Goal: Transaction & Acquisition: Book appointment/travel/reservation

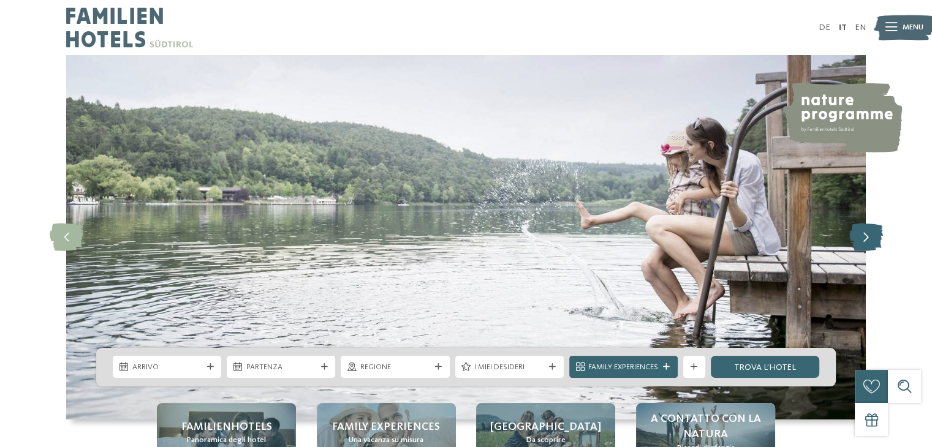
click at [864, 248] on icon at bounding box center [866, 238] width 34 height 28
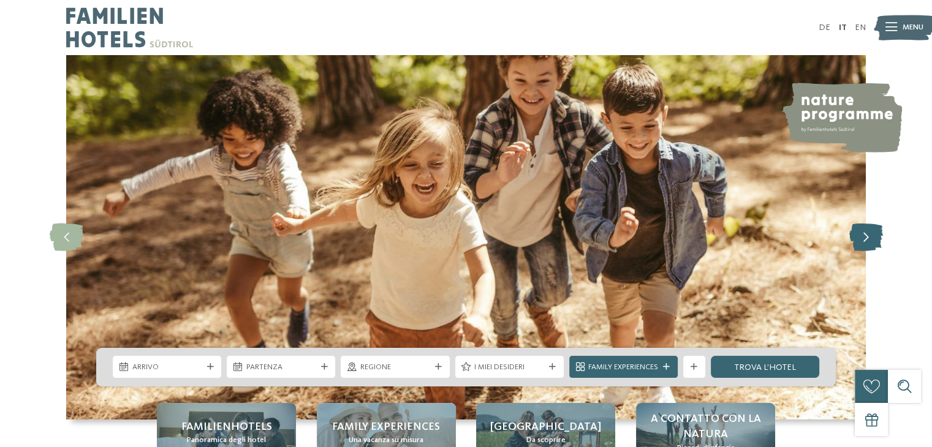
click at [864, 248] on icon at bounding box center [866, 238] width 34 height 28
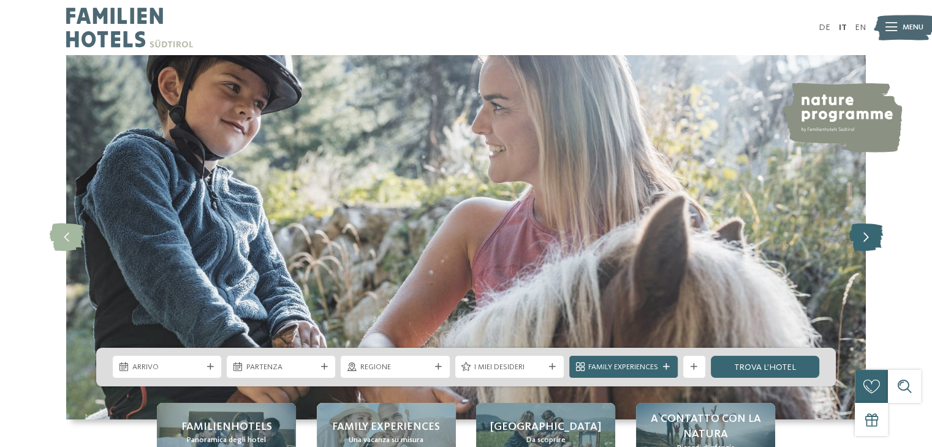
click at [864, 248] on icon at bounding box center [866, 238] width 34 height 28
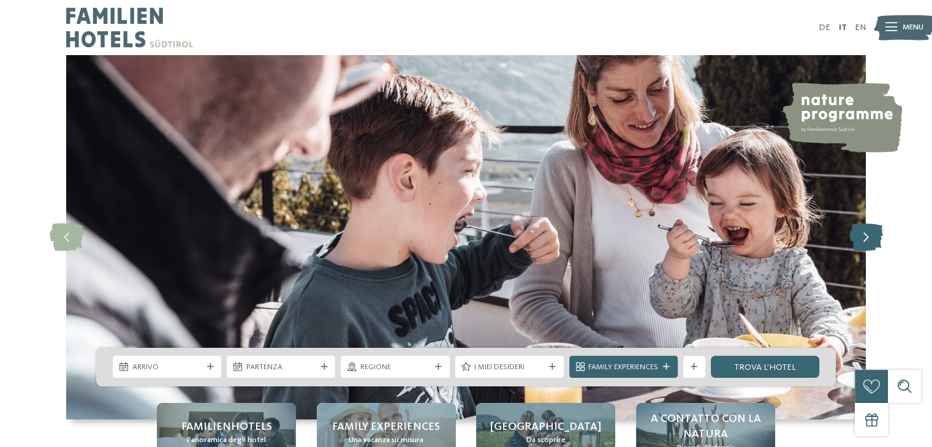
click at [864, 248] on icon at bounding box center [866, 238] width 34 height 28
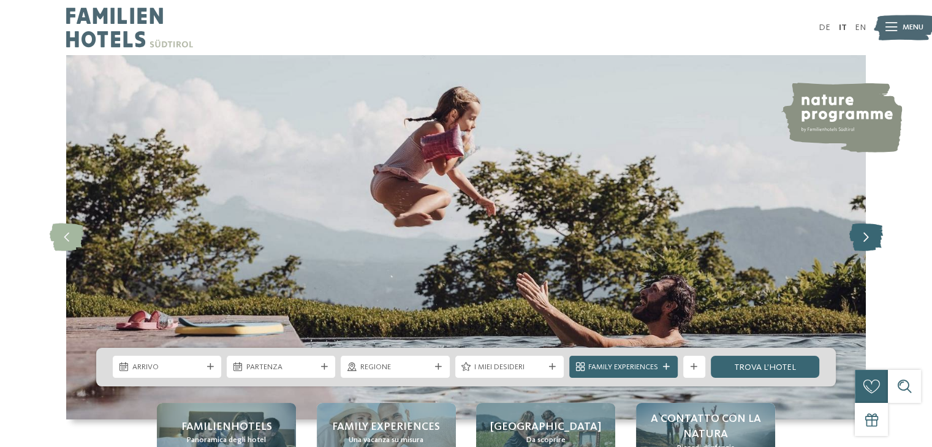
click at [864, 248] on icon at bounding box center [866, 238] width 34 height 28
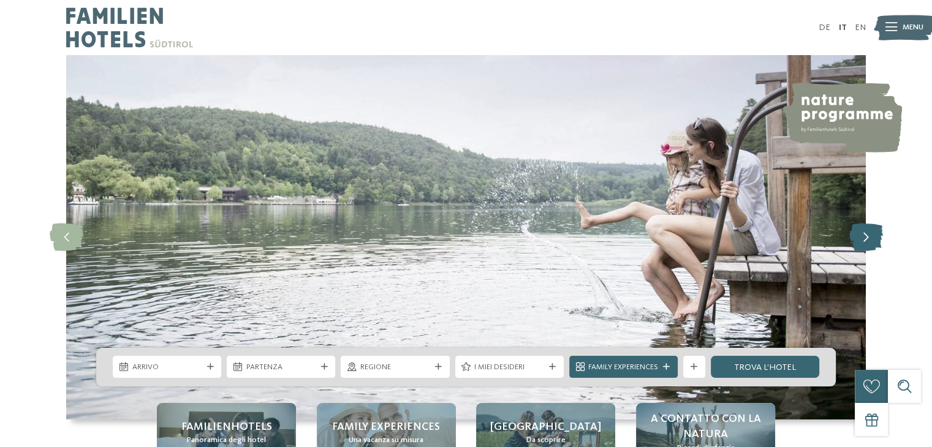
click at [864, 248] on icon at bounding box center [866, 238] width 34 height 28
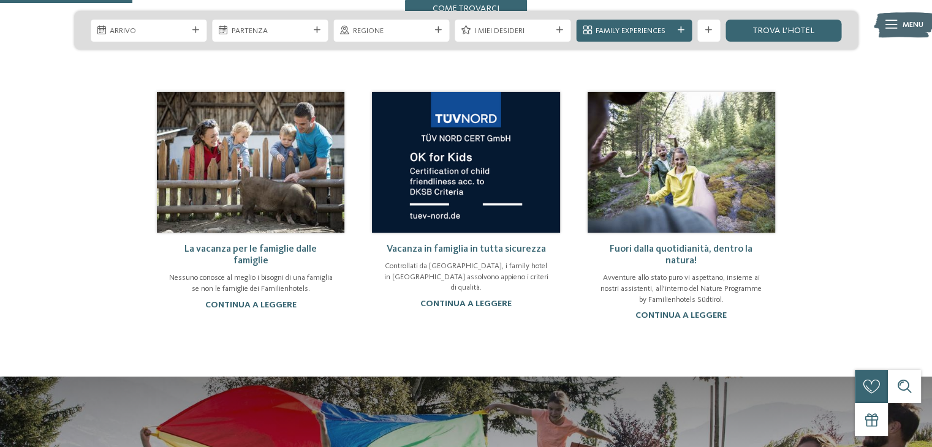
scroll to position [724, 0]
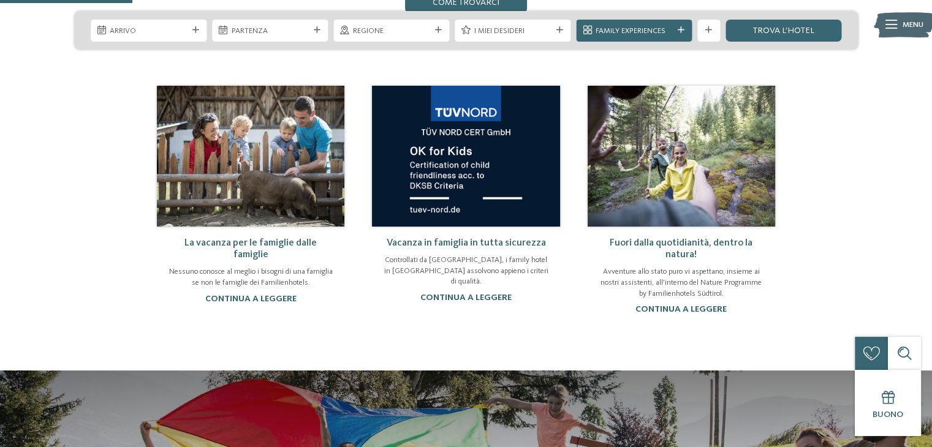
click at [257, 238] on link "La vacanza per le famiglie dalle famiglie" at bounding box center [250, 248] width 132 height 21
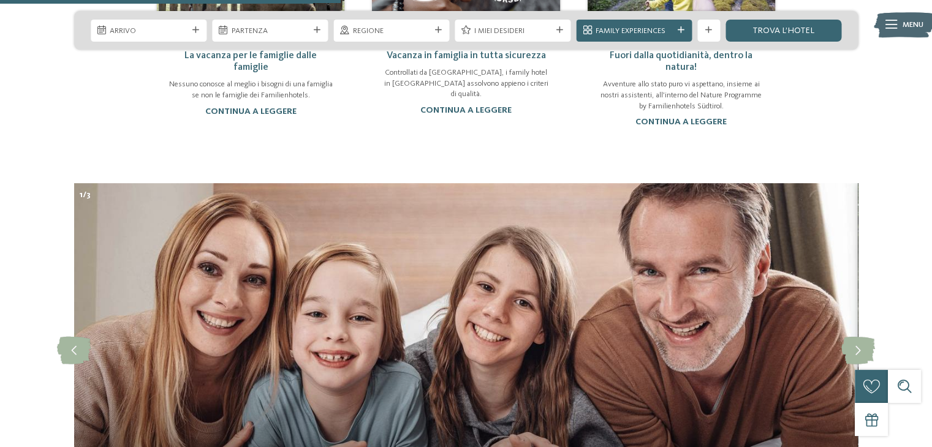
scroll to position [836, 0]
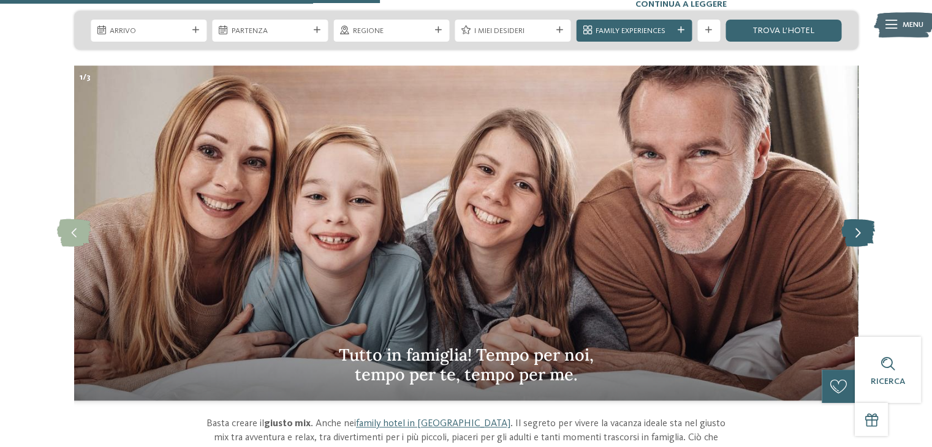
click at [860, 238] on icon at bounding box center [858, 233] width 34 height 28
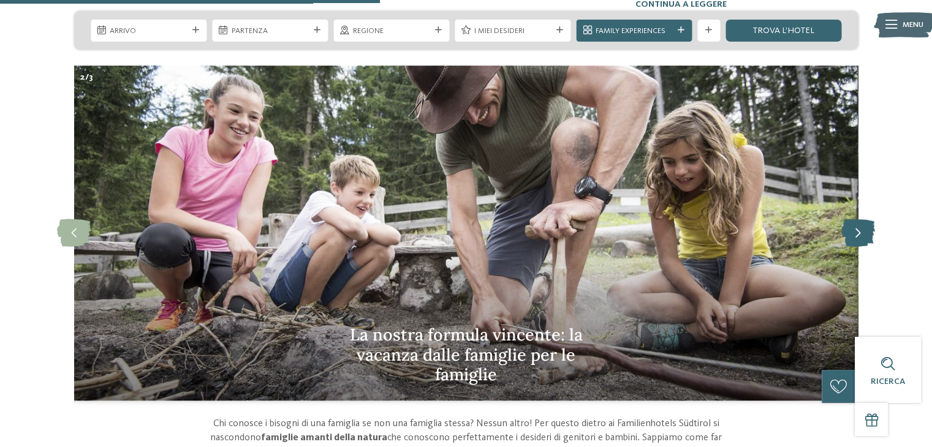
click at [860, 238] on icon at bounding box center [858, 233] width 34 height 28
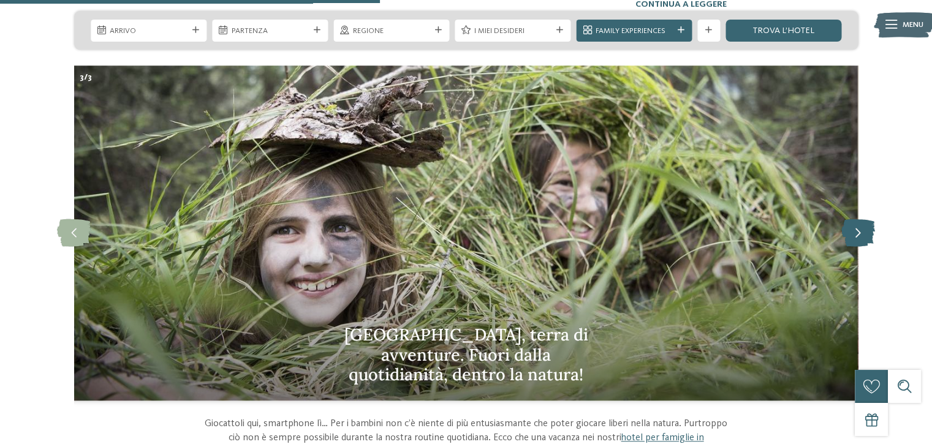
click at [860, 238] on icon at bounding box center [858, 233] width 34 height 28
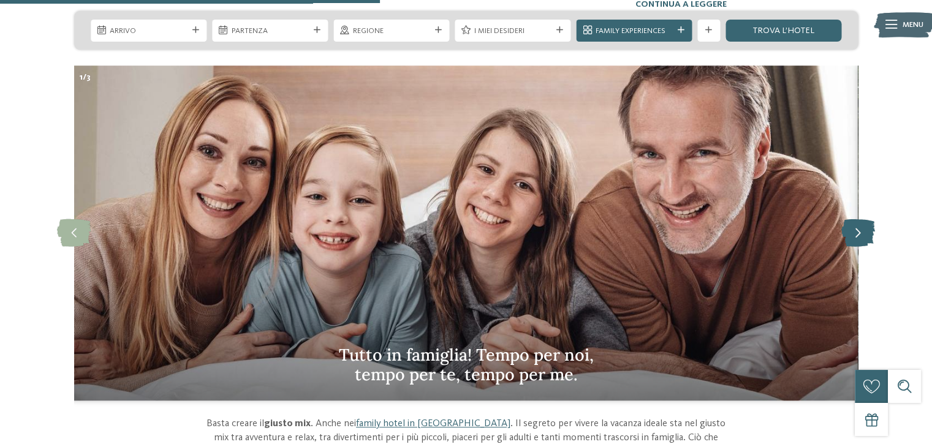
click at [860, 238] on icon at bounding box center [858, 233] width 34 height 28
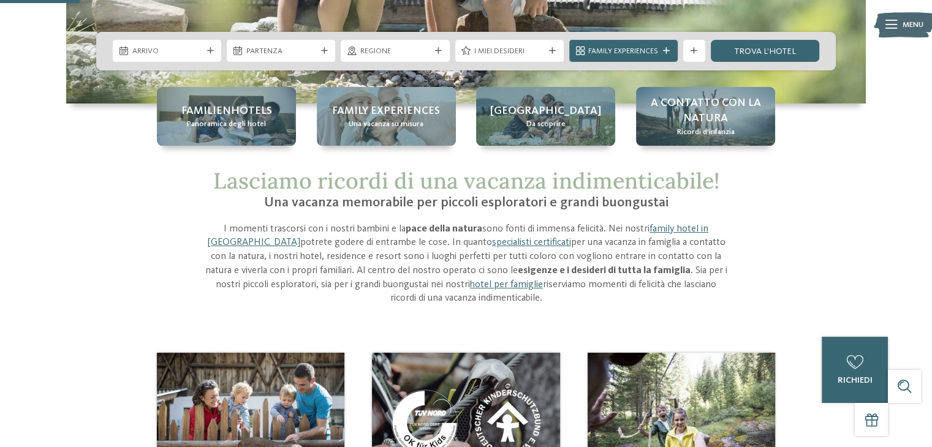
scroll to position [175, 0]
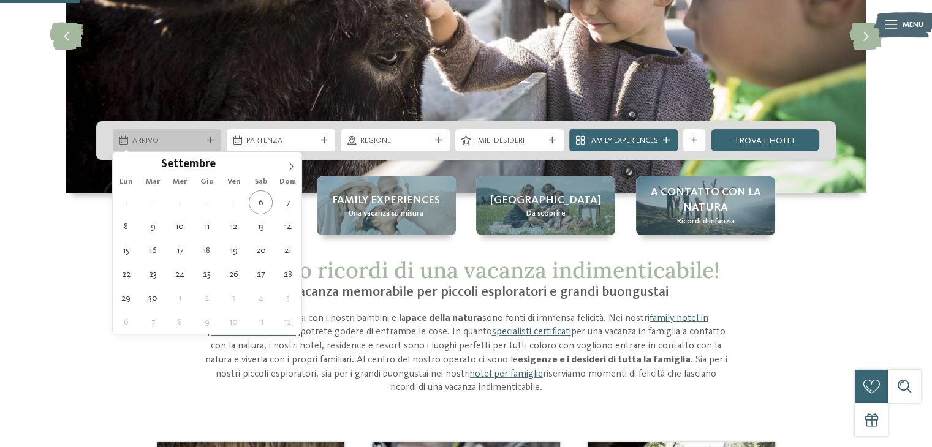
click at [187, 146] on div "Arrivo" at bounding box center [167, 140] width 108 height 22
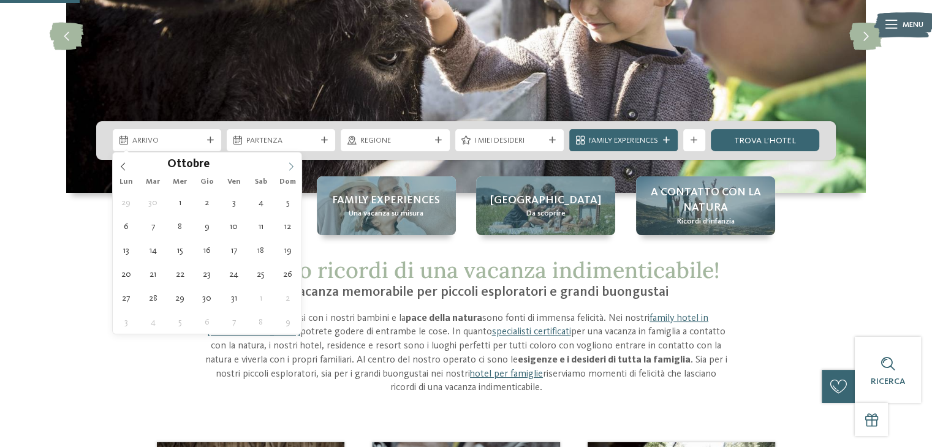
click at [290, 165] on icon at bounding box center [291, 166] width 9 height 9
type div "09.10.2025"
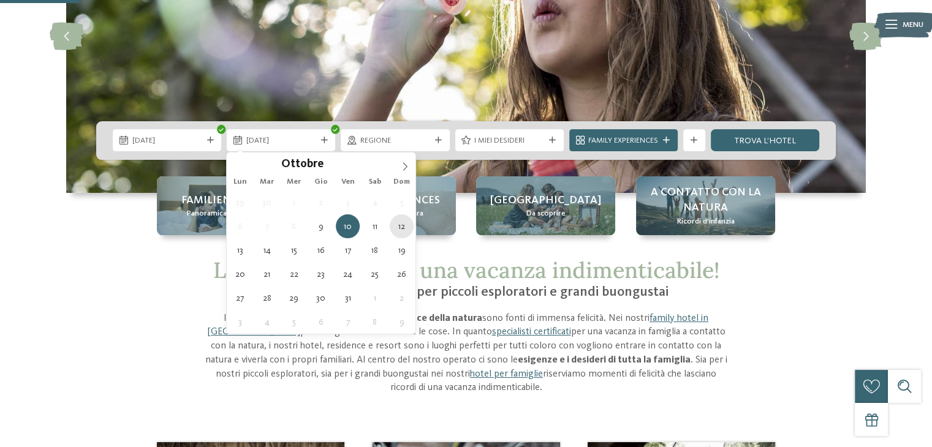
type div "12.10.2025"
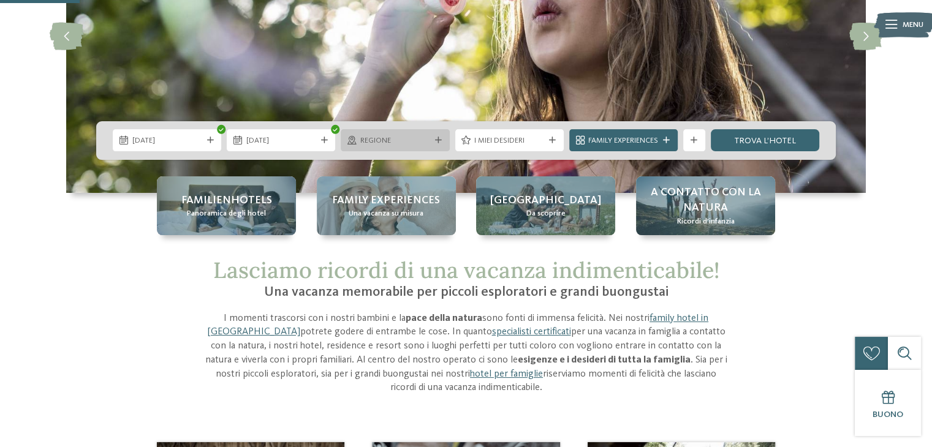
click at [441, 139] on icon at bounding box center [438, 140] width 7 height 7
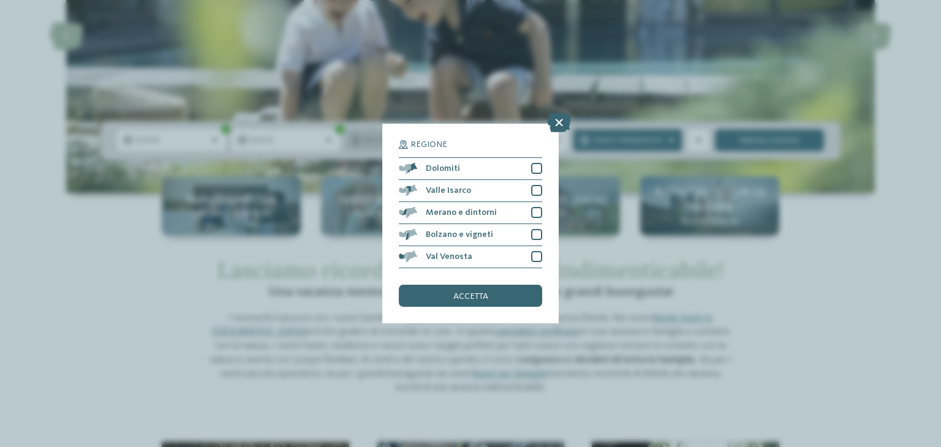
click at [441, 139] on div "Regione Dolomiti Valle Isarco" at bounding box center [470, 224] width 176 height 200
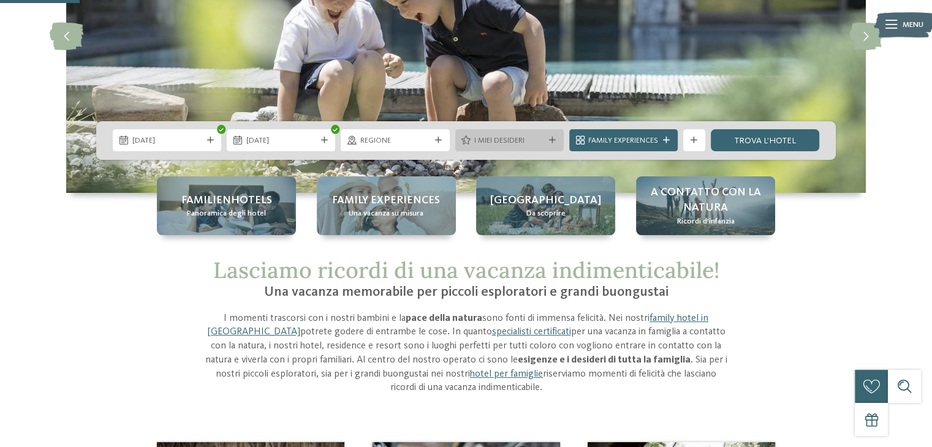
click at [521, 142] on span "I miei desideri" at bounding box center [509, 140] width 70 height 11
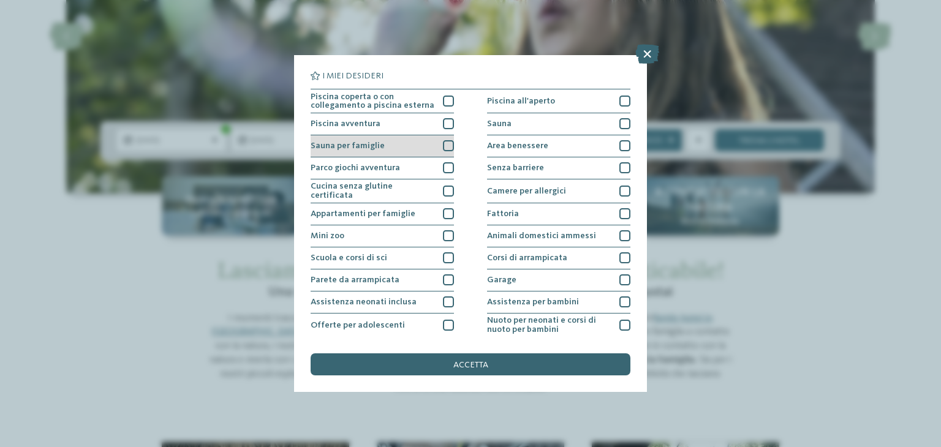
click at [446, 145] on div at bounding box center [448, 145] width 11 height 11
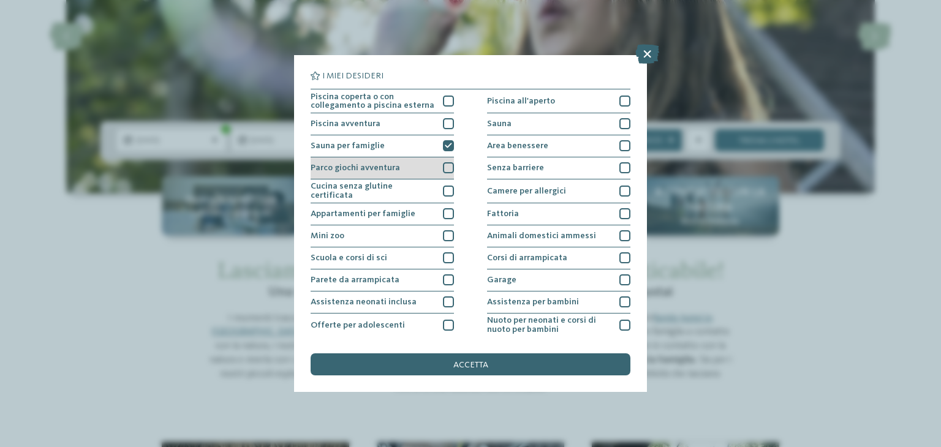
click at [445, 168] on div at bounding box center [448, 167] width 11 height 11
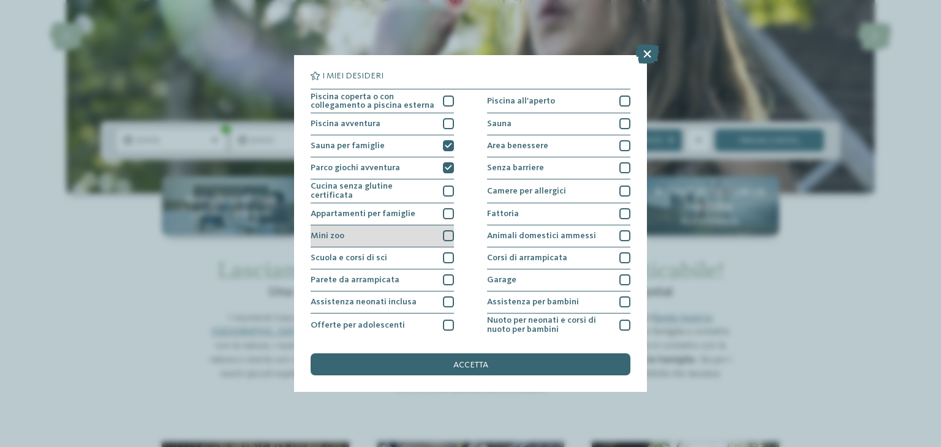
click at [444, 239] on div at bounding box center [448, 235] width 11 height 11
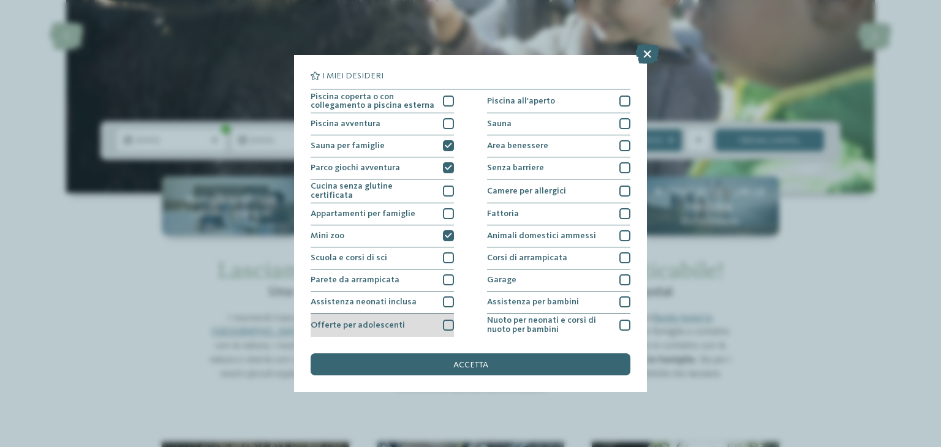
click at [443, 320] on div at bounding box center [448, 325] width 11 height 11
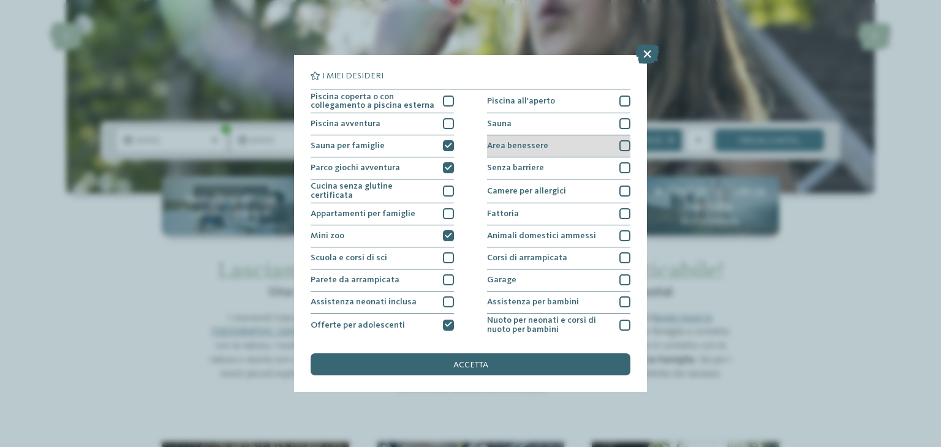
click at [611, 141] on div "Area benessere" at bounding box center [558, 146] width 143 height 22
click at [619, 212] on div at bounding box center [624, 213] width 11 height 11
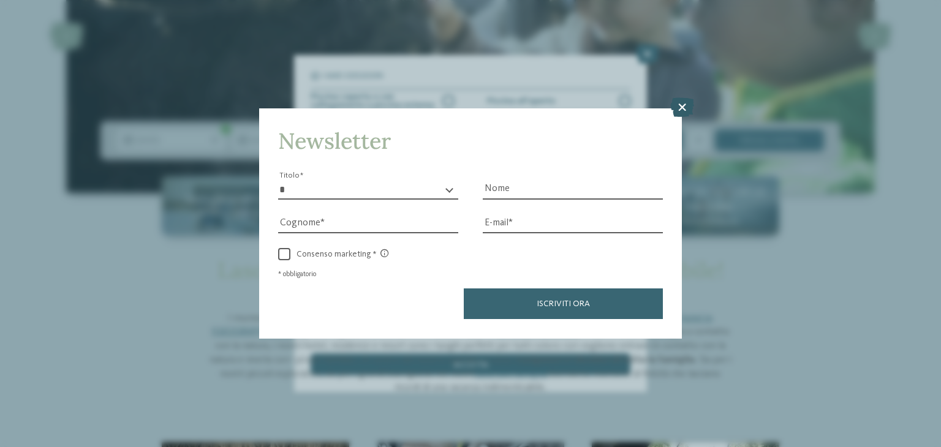
click at [683, 109] on icon at bounding box center [682, 108] width 24 height 20
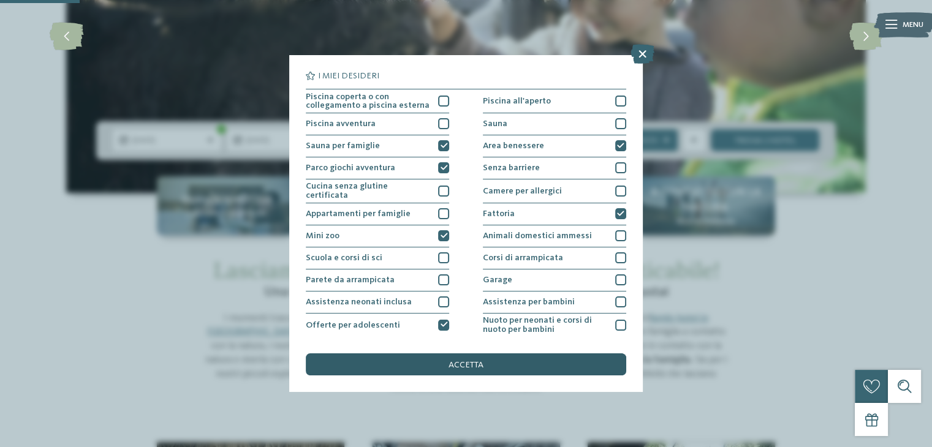
click at [497, 366] on div "accetta" at bounding box center [466, 365] width 320 height 22
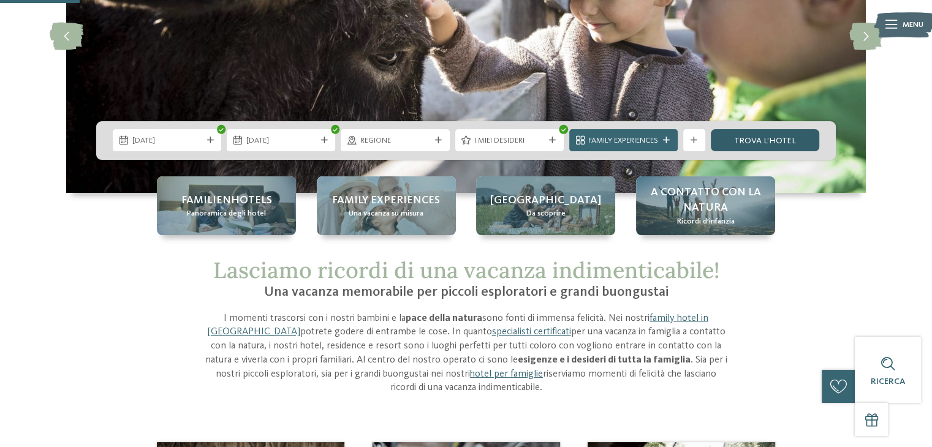
click at [755, 138] on link "trova l’hotel" at bounding box center [765, 140] width 108 height 22
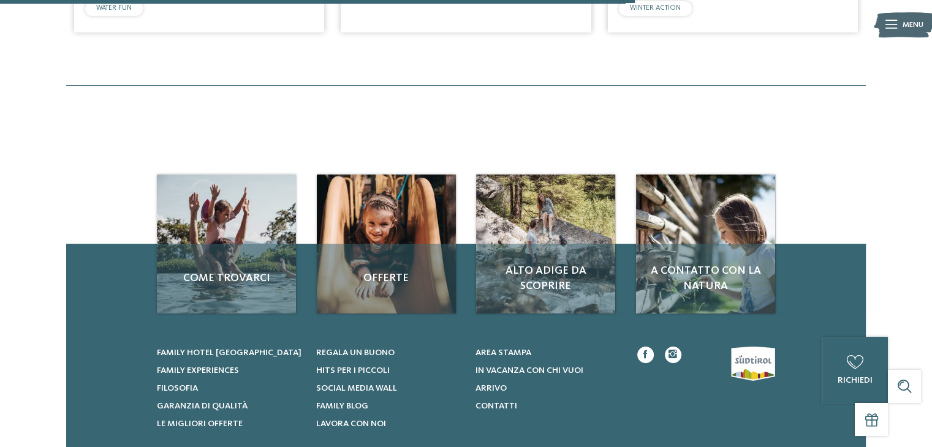
scroll to position [754, 0]
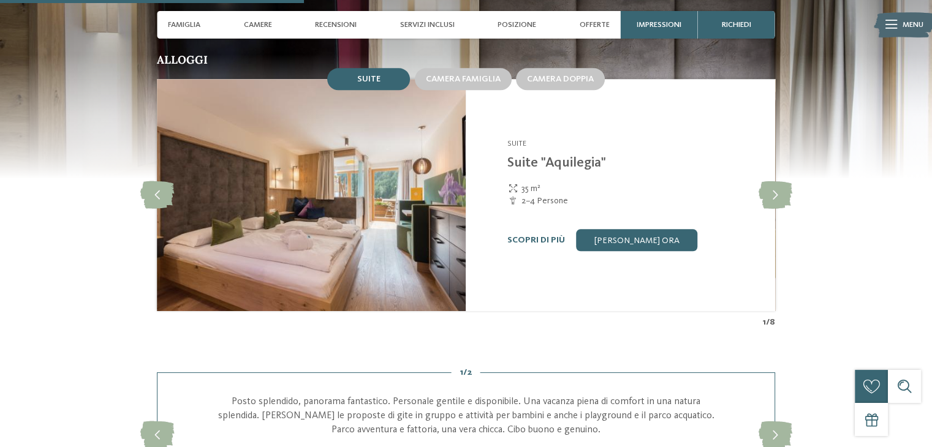
scroll to position [1299, 0]
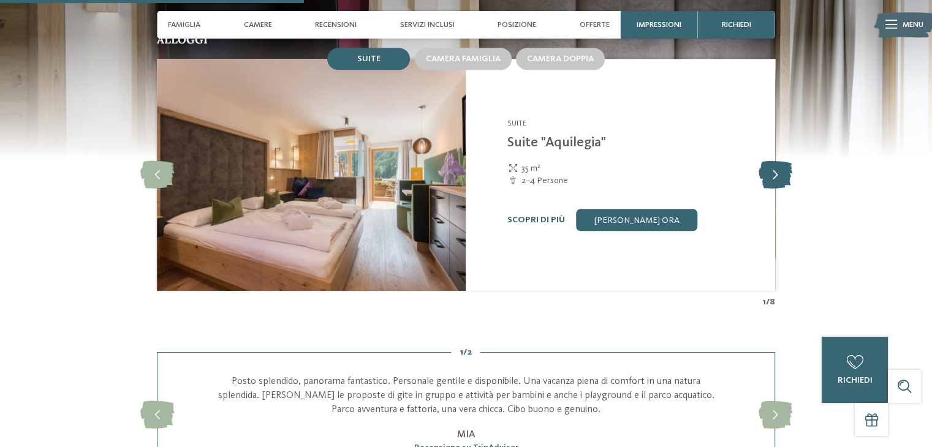
click at [782, 177] on icon at bounding box center [775, 175] width 34 height 28
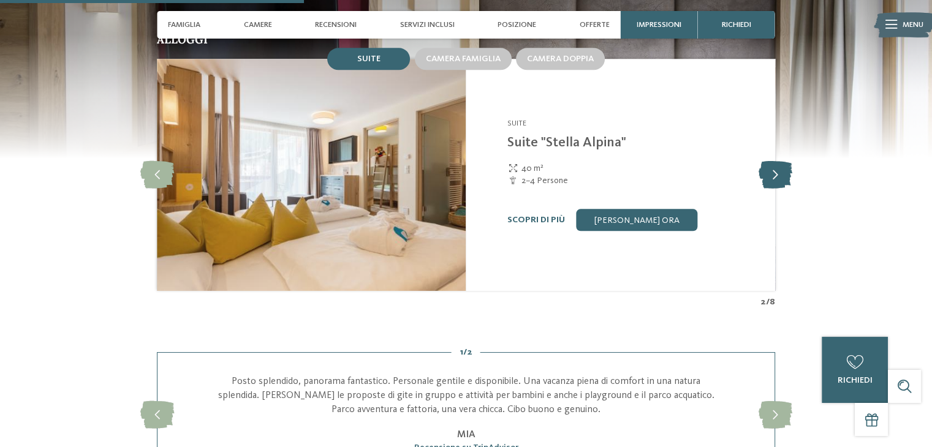
click at [782, 177] on icon at bounding box center [775, 175] width 34 height 28
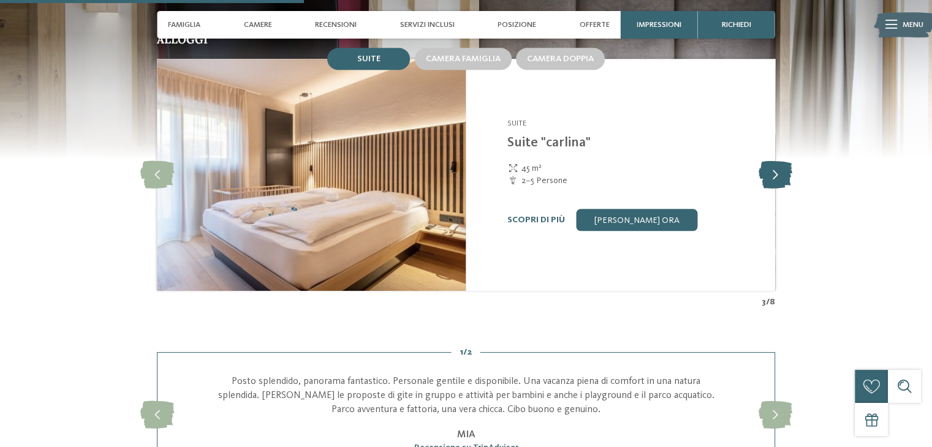
click at [782, 177] on icon at bounding box center [775, 175] width 34 height 28
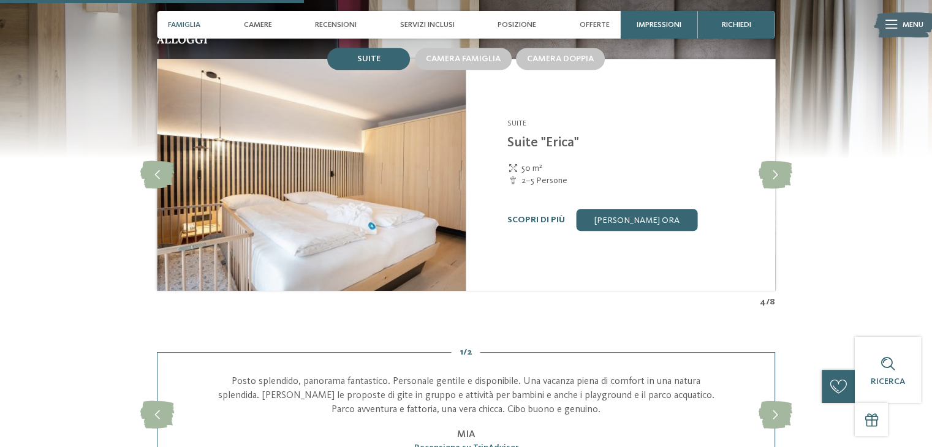
click at [186, 25] on span "Famiglia" at bounding box center [184, 24] width 32 height 9
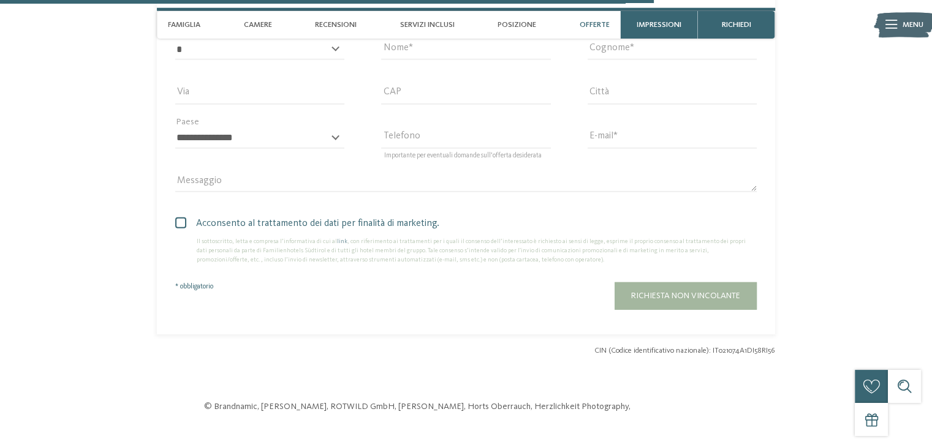
scroll to position [249, 0]
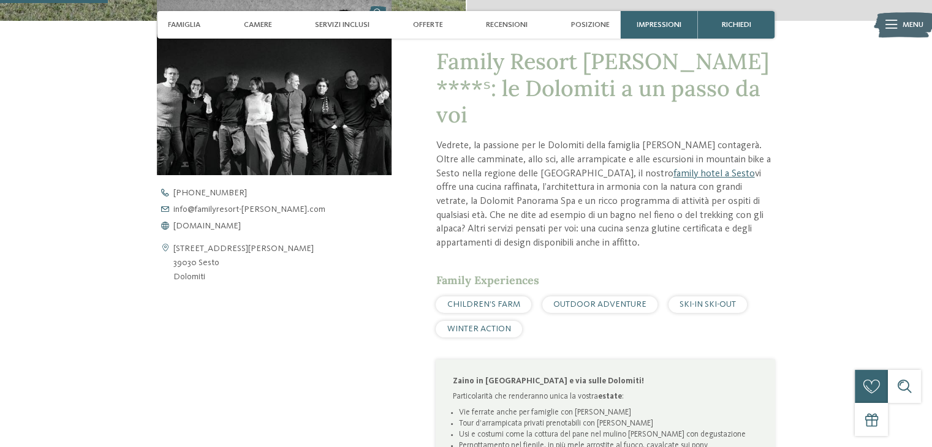
scroll to position [401, 0]
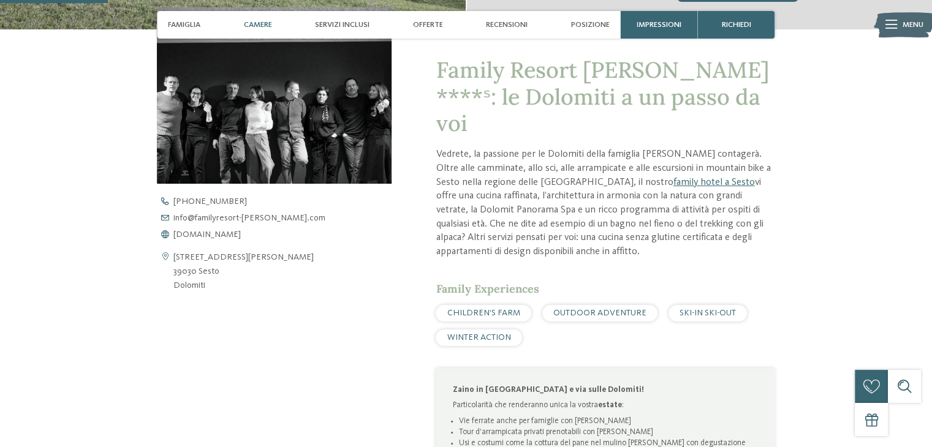
click at [256, 23] on span "Camere" at bounding box center [258, 24] width 28 height 9
click at [352, 24] on span "Servizi inclusi" at bounding box center [342, 24] width 55 height 9
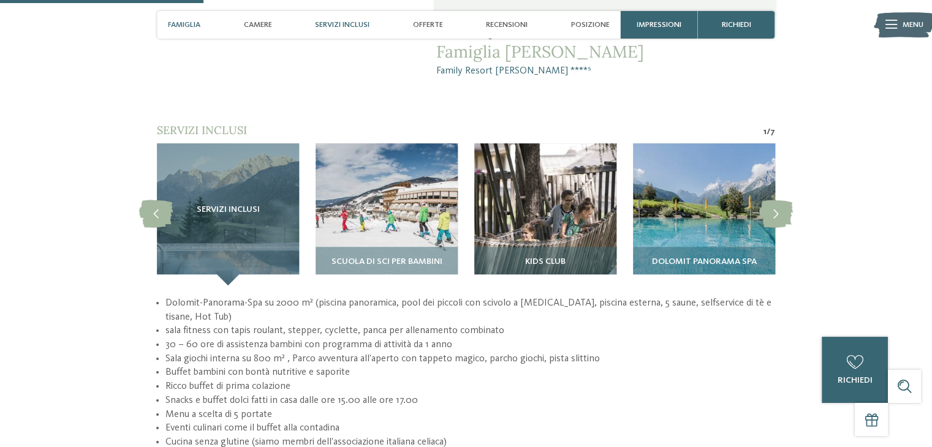
scroll to position [988, 0]
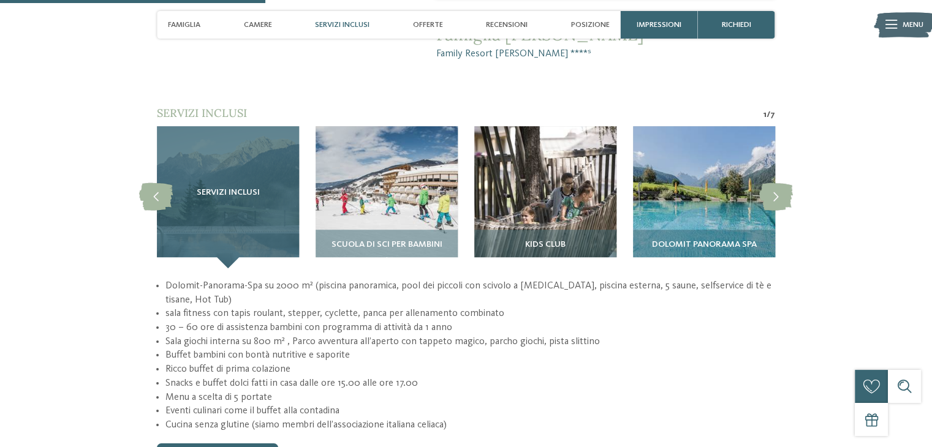
click at [248, 177] on div "Servizi inclusi" at bounding box center [228, 197] width 142 height 142
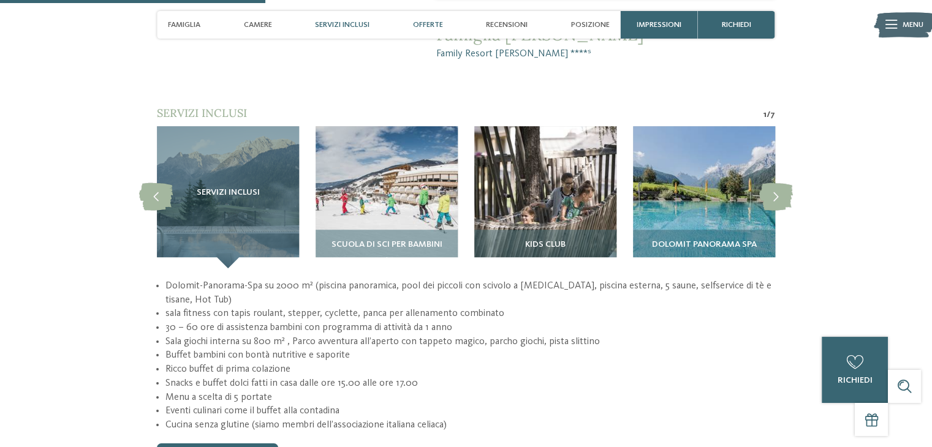
click at [433, 22] on span "Offerte" at bounding box center [428, 24] width 30 height 9
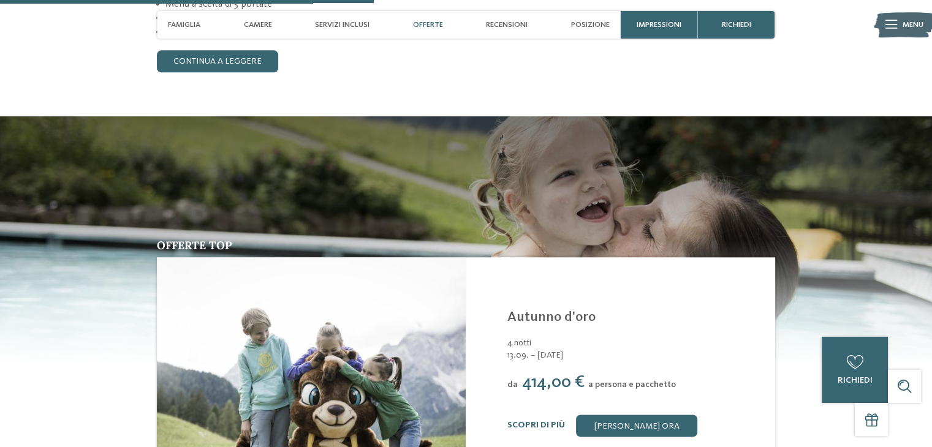
scroll to position [1392, 0]
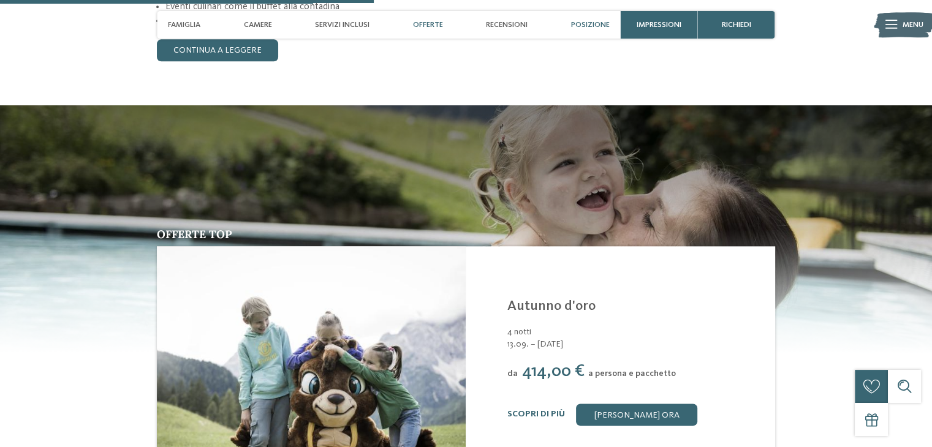
click at [583, 25] on span "Posizione" at bounding box center [590, 24] width 39 height 9
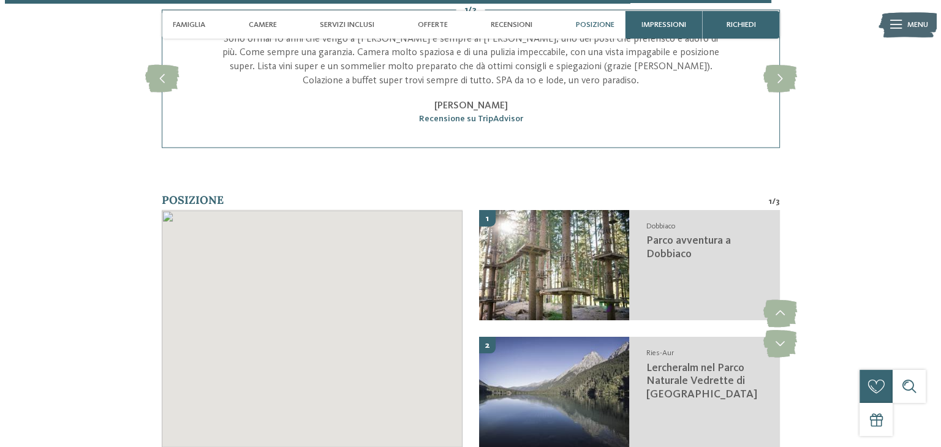
scroll to position [2909, 0]
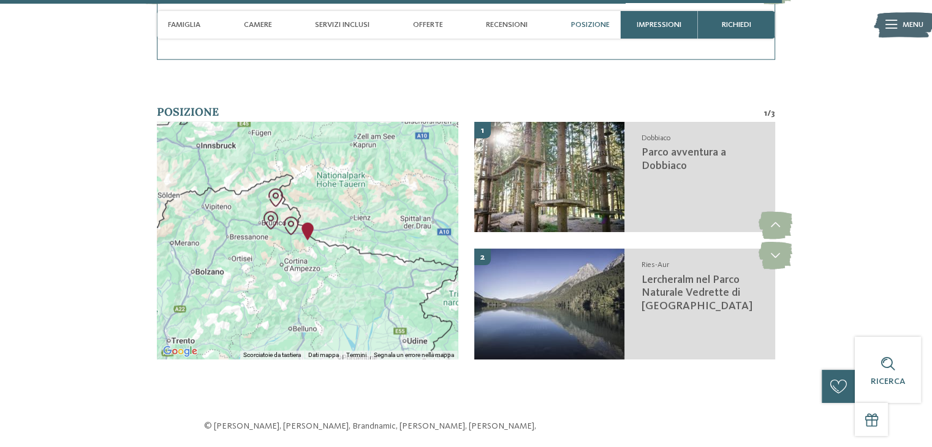
click at [904, 26] on span "Menu" at bounding box center [912, 25] width 21 height 11
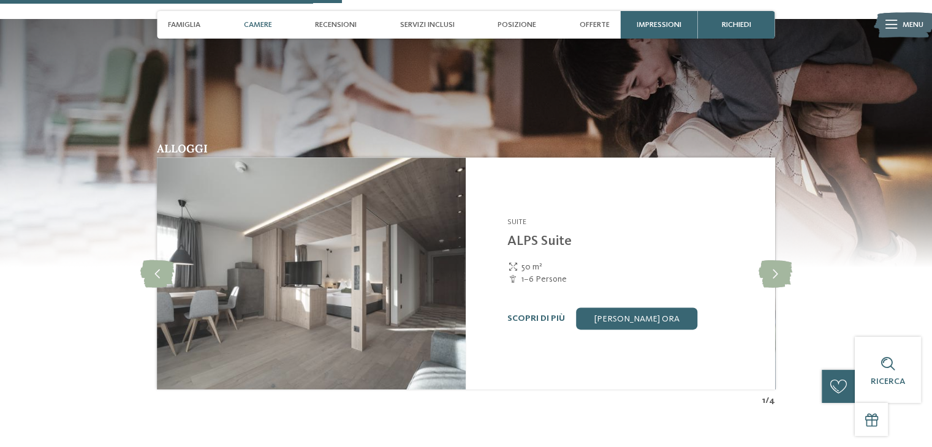
scroll to position [1596, 0]
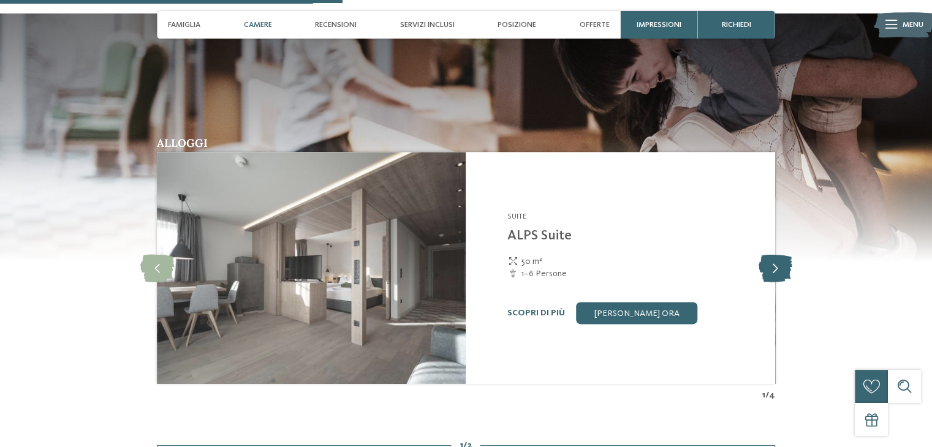
click at [775, 254] on icon at bounding box center [775, 268] width 34 height 28
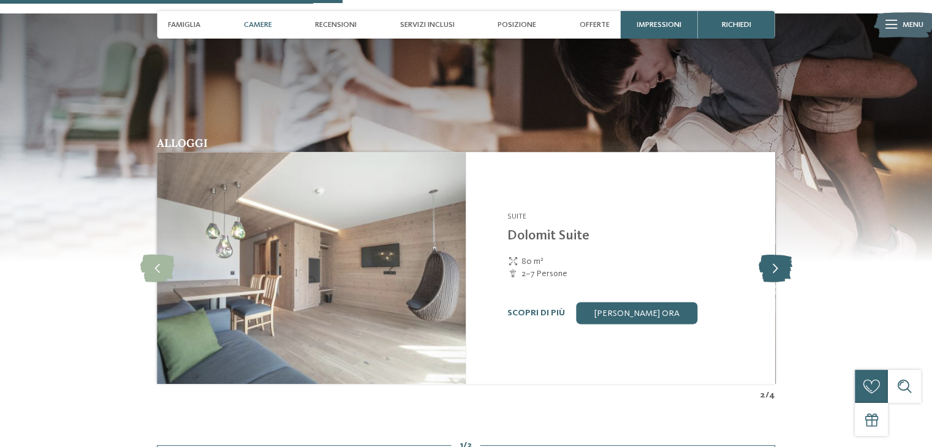
click at [775, 254] on icon at bounding box center [775, 268] width 34 height 28
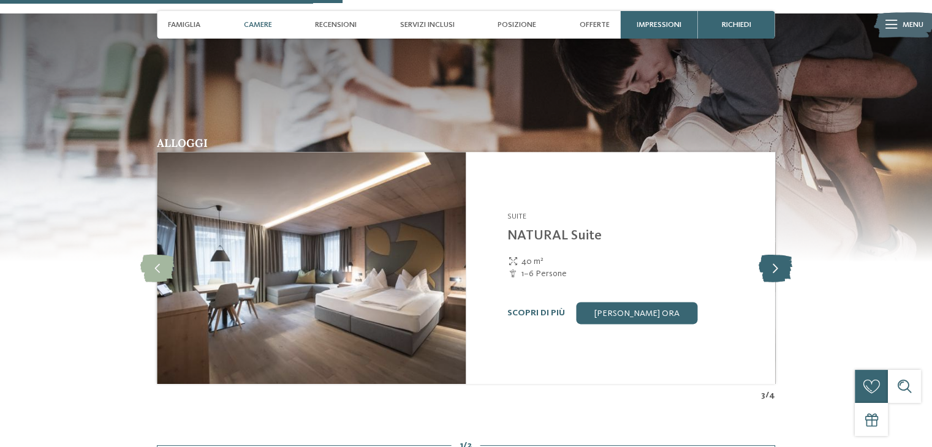
click at [775, 254] on icon at bounding box center [775, 268] width 34 height 28
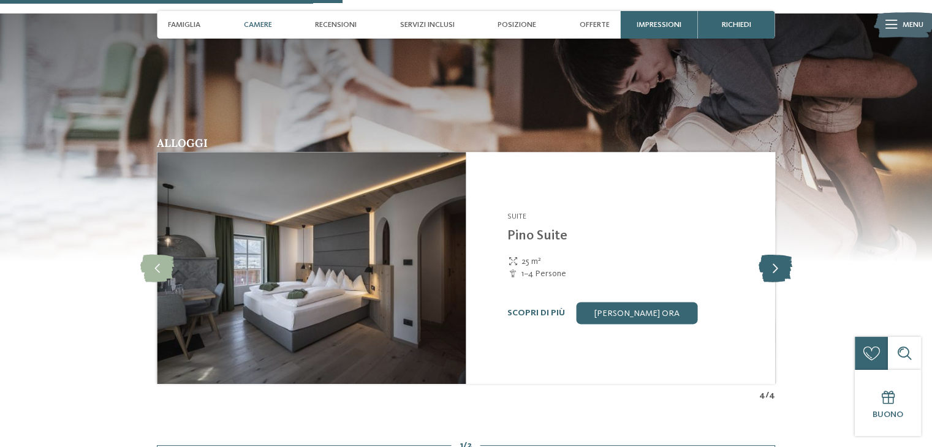
click at [775, 254] on icon at bounding box center [775, 268] width 34 height 28
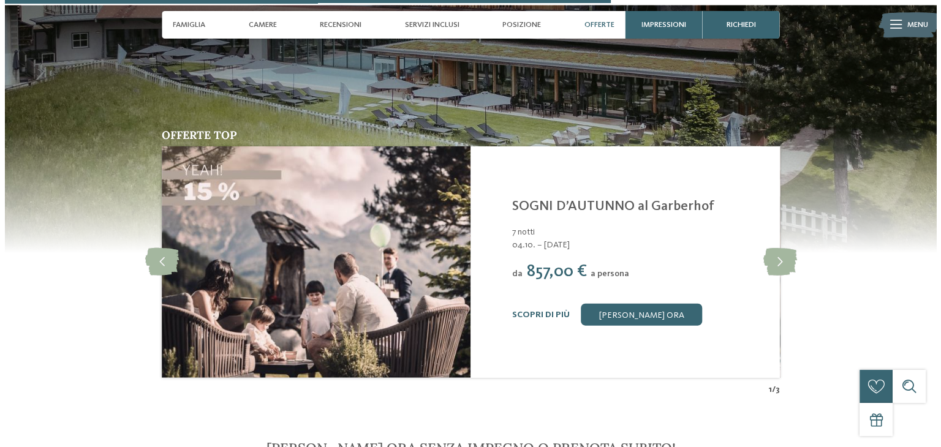
scroll to position [2828, 0]
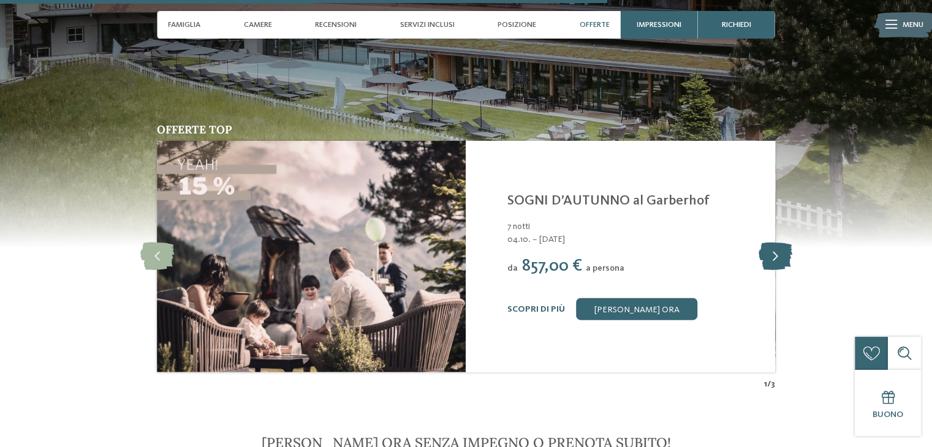
click at [771, 248] on icon at bounding box center [775, 257] width 34 height 28
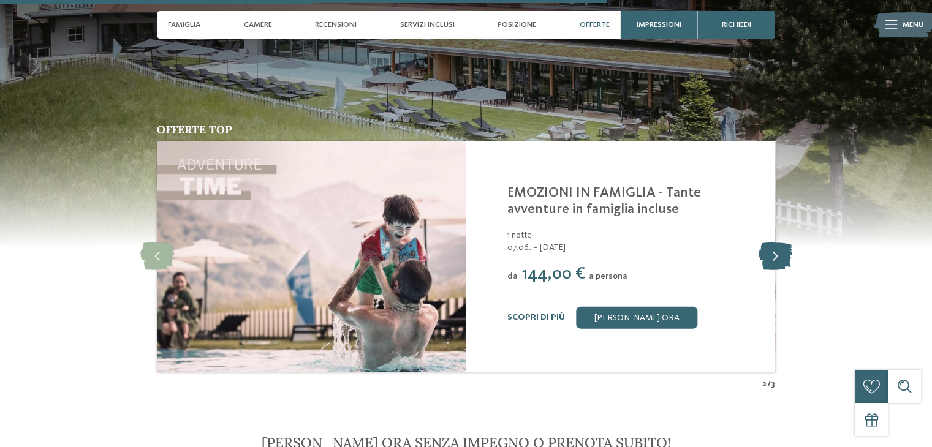
click at [771, 248] on icon at bounding box center [775, 257] width 34 height 28
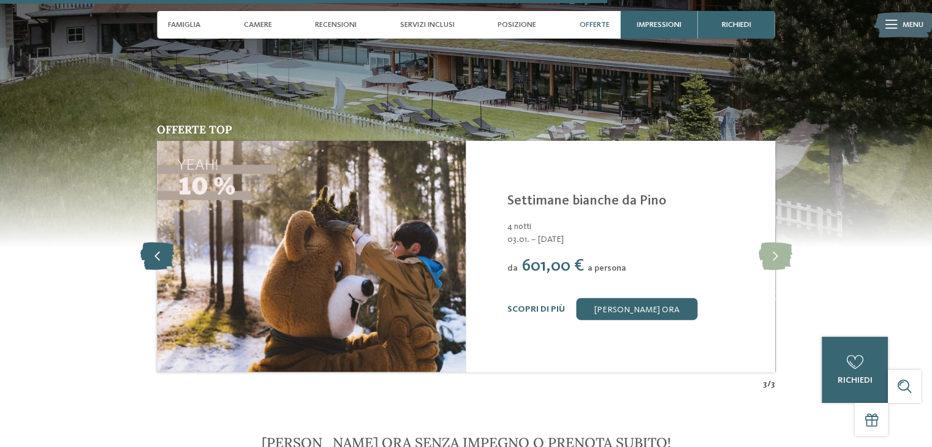
click at [153, 244] on icon at bounding box center [157, 257] width 34 height 28
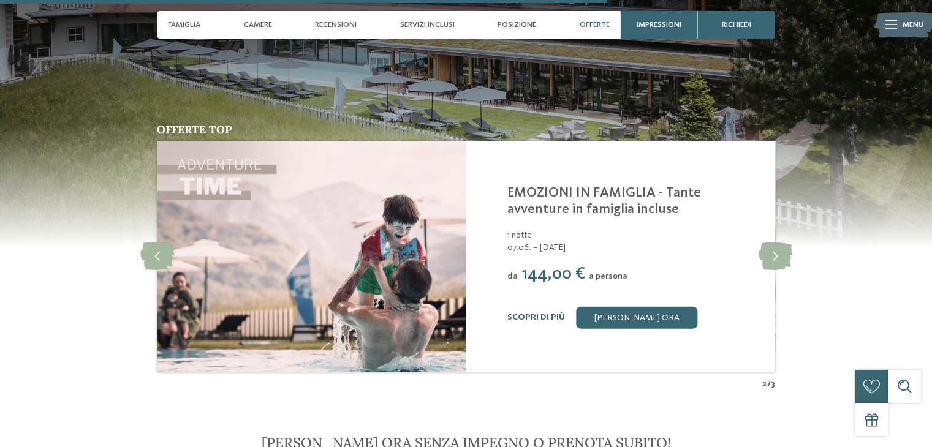
click at [577, 195] on link "EMOZIONI IN FAMIGLIA - Tante avventure in famiglia incluse" at bounding box center [604, 201] width 194 height 30
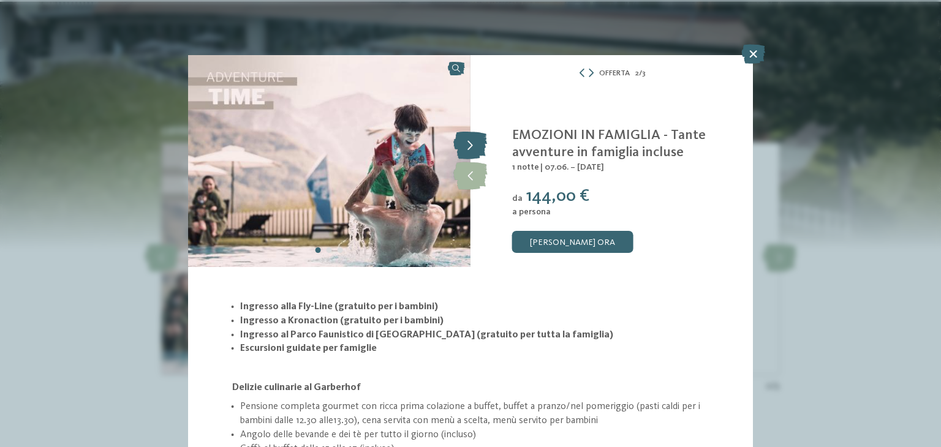
click at [462, 143] on icon at bounding box center [470, 146] width 34 height 28
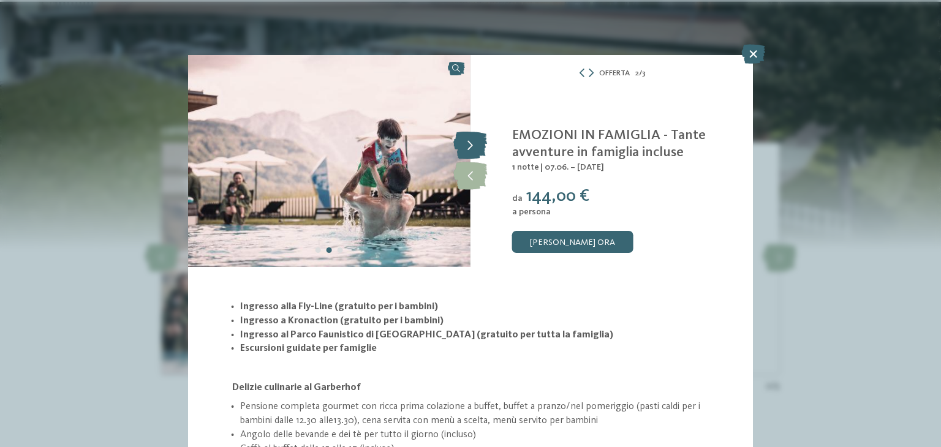
click at [462, 143] on icon at bounding box center [470, 146] width 34 height 28
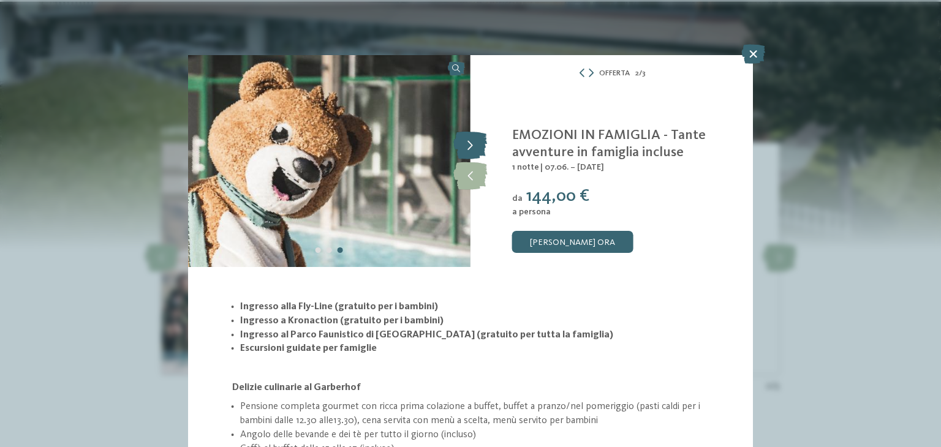
click at [462, 143] on icon at bounding box center [470, 146] width 34 height 28
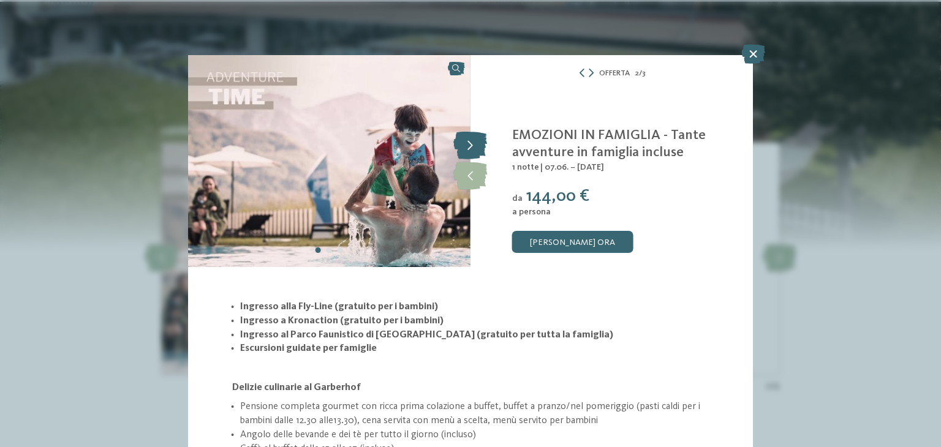
click at [462, 143] on icon at bounding box center [470, 146] width 34 height 28
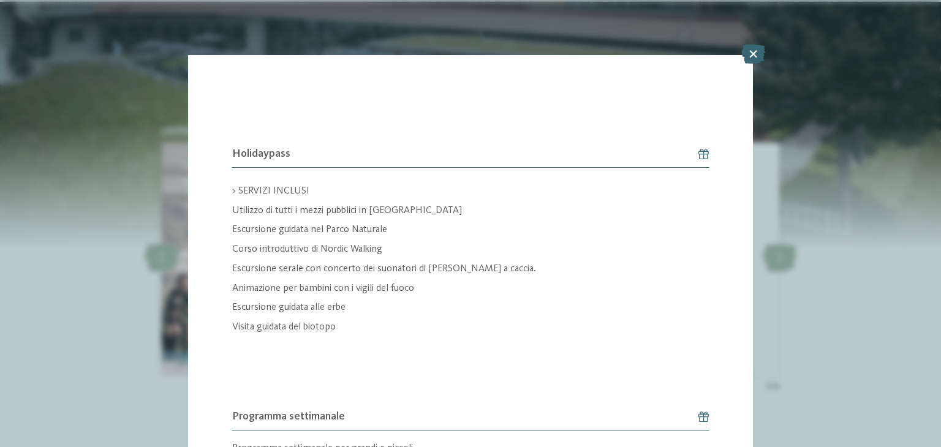
scroll to position [1313, 0]
